Goal: Task Accomplishment & Management: Manage account settings

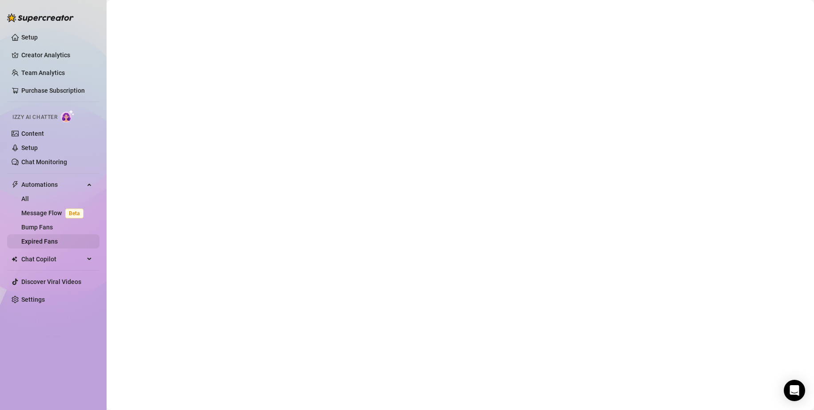
click at [38, 238] on link "Expired Fans" at bounding box center [39, 241] width 36 height 7
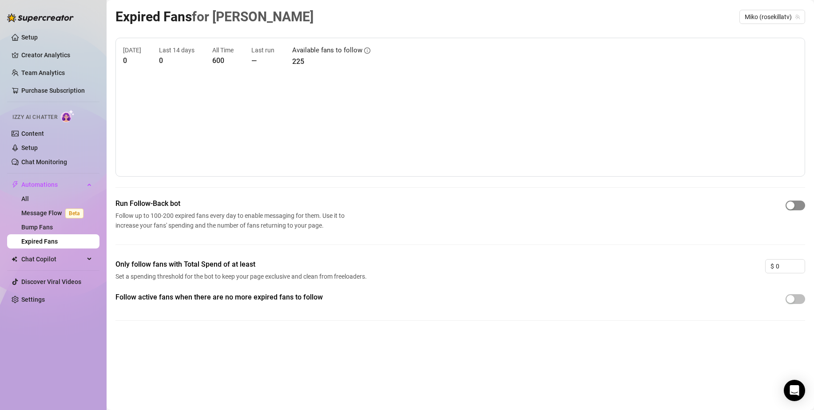
click at [788, 207] on div "button" at bounding box center [790, 206] width 8 height 8
click at [31, 38] on link "Setup" at bounding box center [29, 37] width 16 height 7
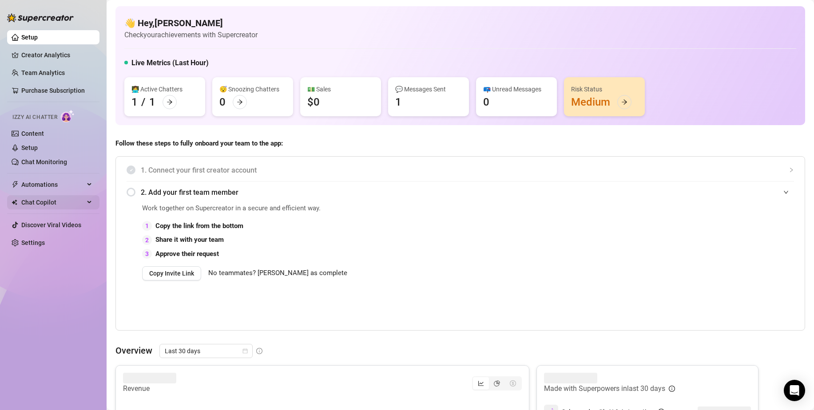
click at [91, 201] on div "Chat Copilot" at bounding box center [53, 202] width 92 height 14
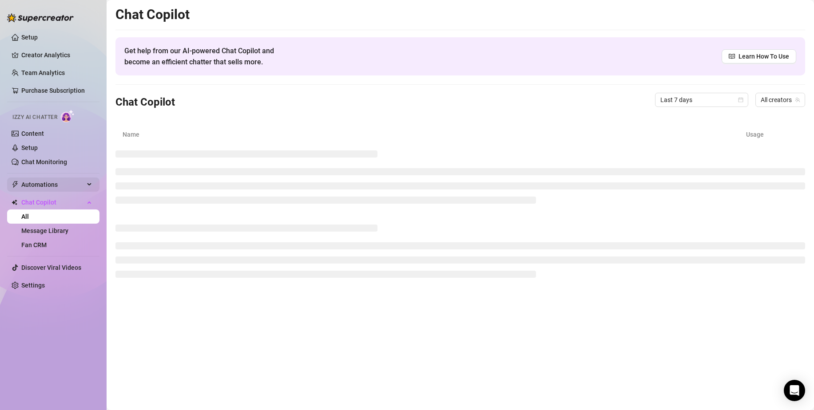
click at [78, 180] on span "Automations" at bounding box center [52, 185] width 63 height 14
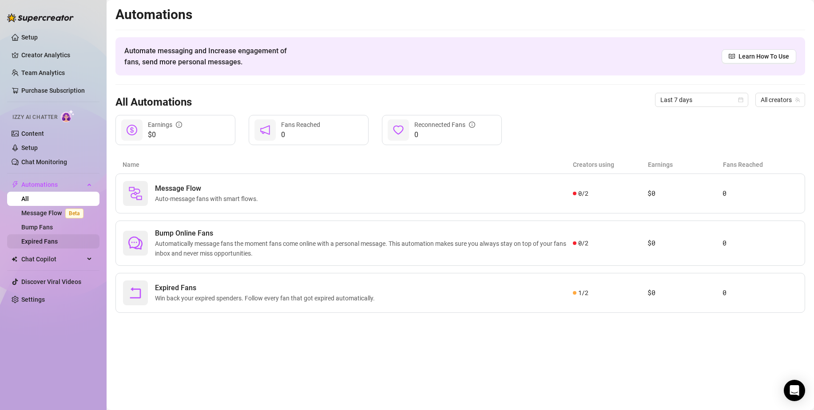
click at [55, 241] on link "Expired Fans" at bounding box center [39, 241] width 36 height 7
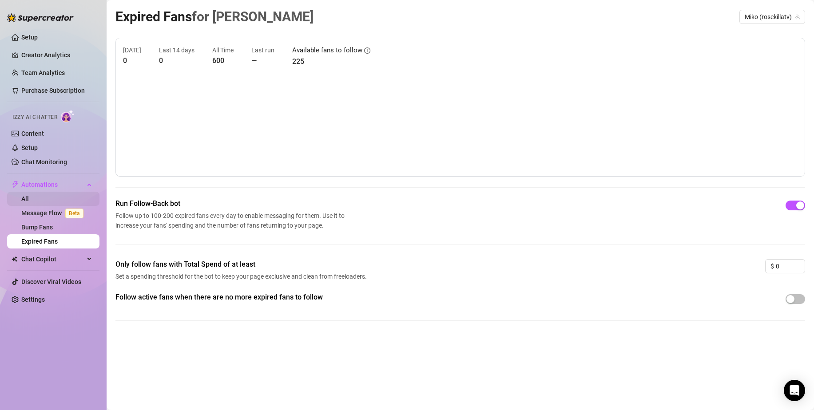
click at [29, 195] on link "All" at bounding box center [25, 198] width 8 height 7
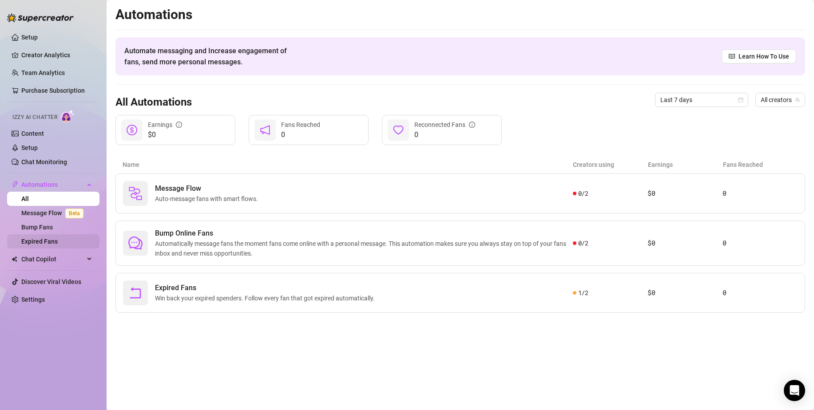
click at [47, 242] on link "Expired Fans" at bounding box center [39, 241] width 36 height 7
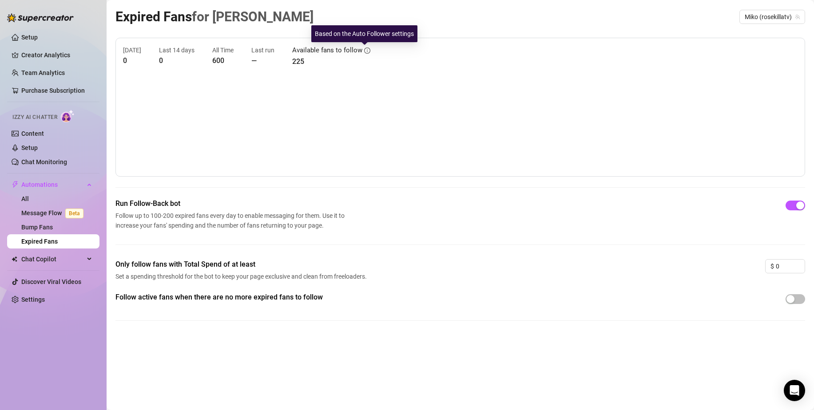
click at [364, 51] on icon "info-circle" at bounding box center [367, 50] width 6 height 6
